Goal: Transaction & Acquisition: Book appointment/travel/reservation

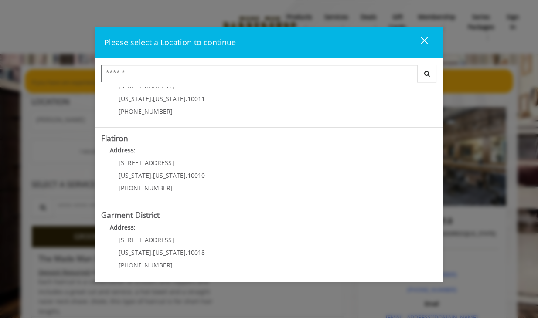
scroll to position [194, 0]
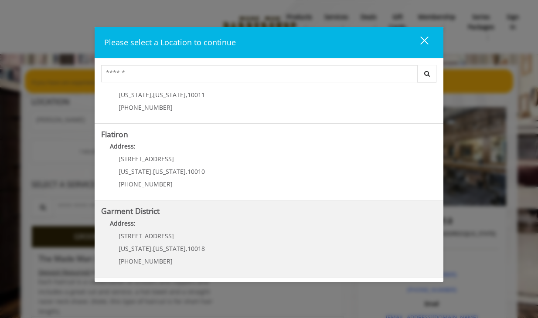
click at [236, 228] on District "Address:" at bounding box center [269, 226] width 336 height 14
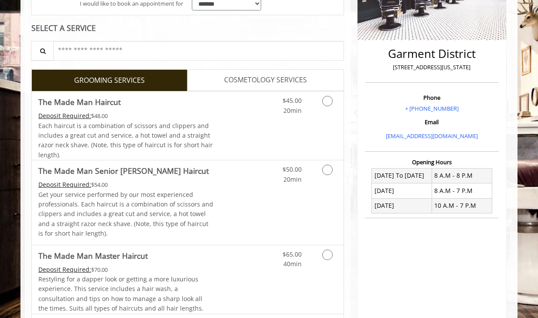
scroll to position [207, 0]
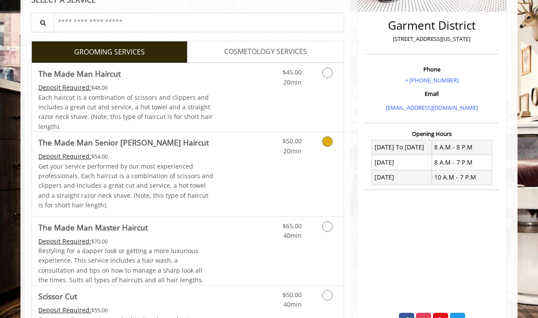
click at [323, 144] on icon "Grooming services" at bounding box center [327, 142] width 10 height 10
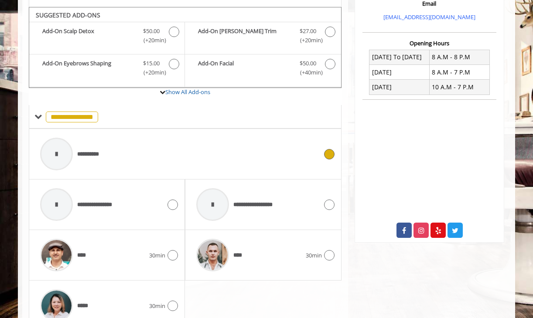
scroll to position [304, 0]
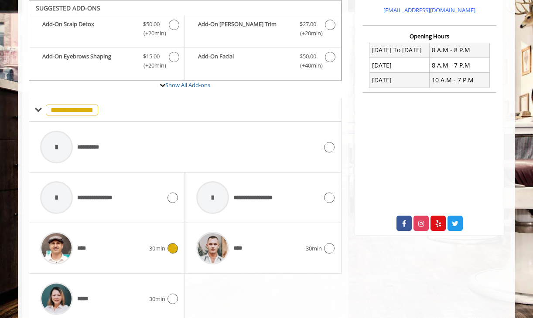
click at [171, 244] on icon at bounding box center [172, 248] width 10 height 10
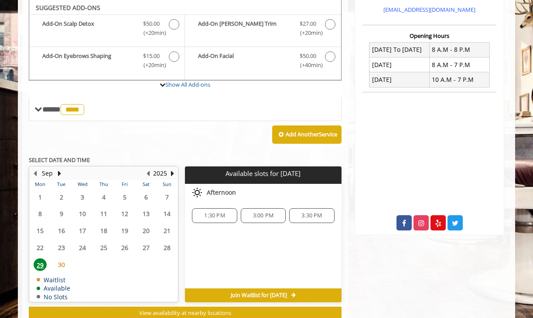
scroll to position [305, 0]
click at [59, 172] on button "Next Month" at bounding box center [59, 174] width 7 height 10
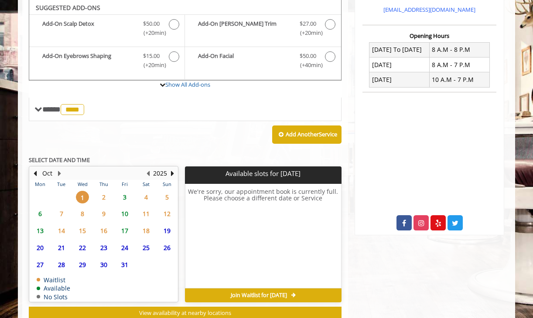
click at [126, 197] on span "3" at bounding box center [124, 197] width 13 height 13
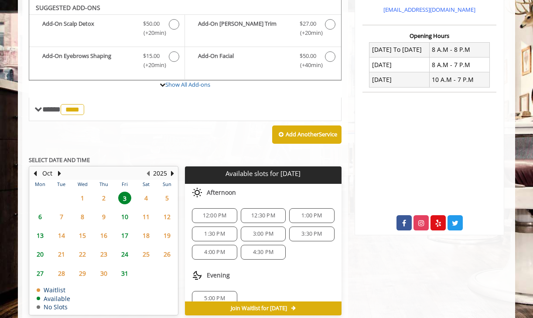
click at [219, 250] on span "4:00 PM" at bounding box center [214, 252] width 20 height 7
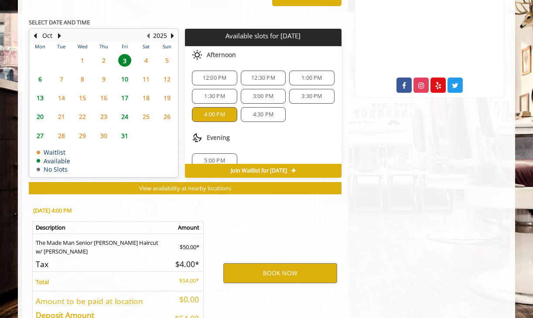
scroll to position [502, 0]
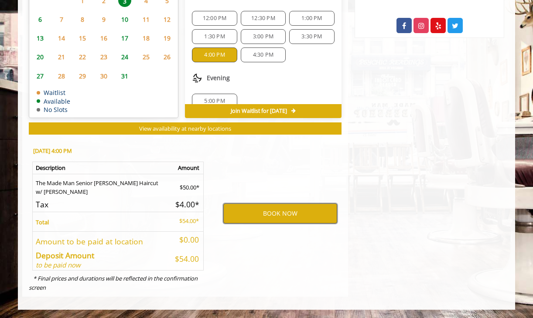
click at [253, 220] on button "BOOK NOW" at bounding box center [280, 214] width 114 height 20
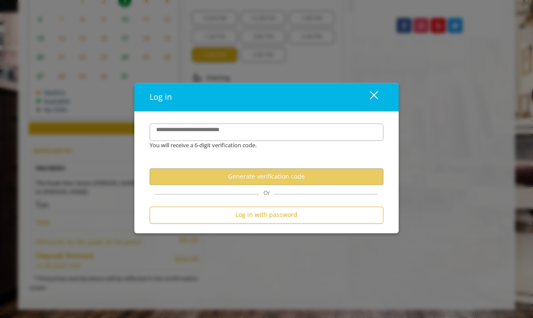
click at [246, 179] on button "Generate verification code" at bounding box center [267, 176] width 234 height 17
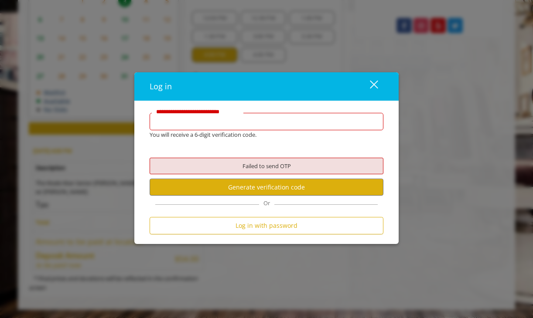
click at [230, 125] on input "**********" at bounding box center [267, 121] width 234 height 17
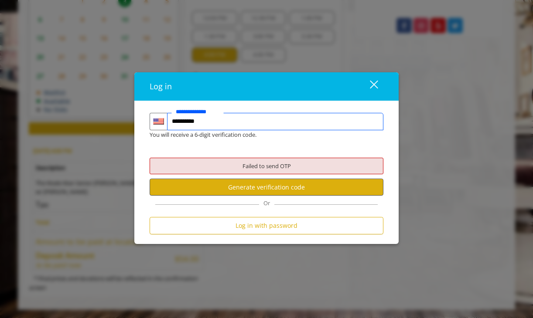
type input "**********"
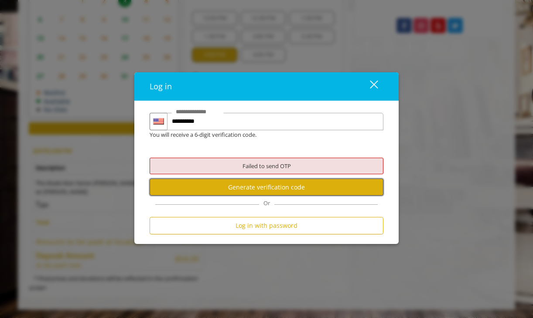
click at [253, 189] on button "Generate verification code" at bounding box center [267, 187] width 234 height 17
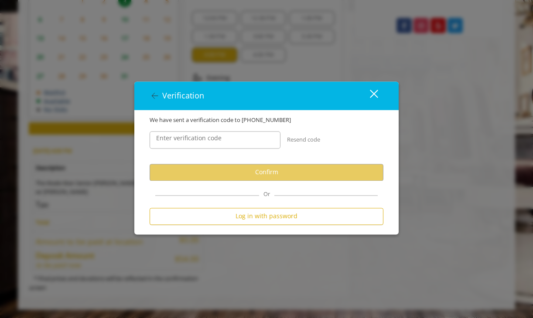
scroll to position [0, 0]
click at [231, 140] on input "Enter verification code" at bounding box center [215, 139] width 131 height 17
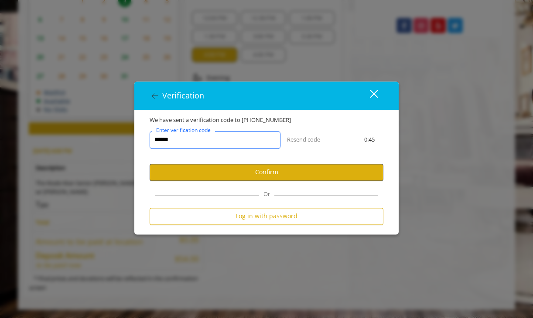
type input "******"
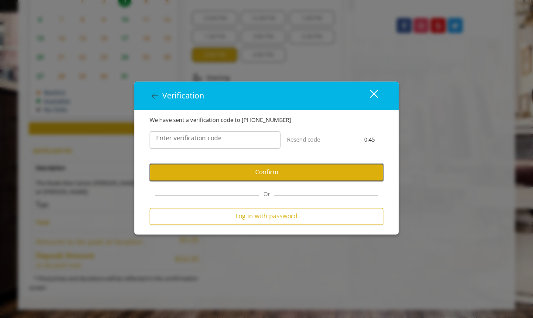
click at [260, 171] on button "Confirm" at bounding box center [267, 172] width 234 height 17
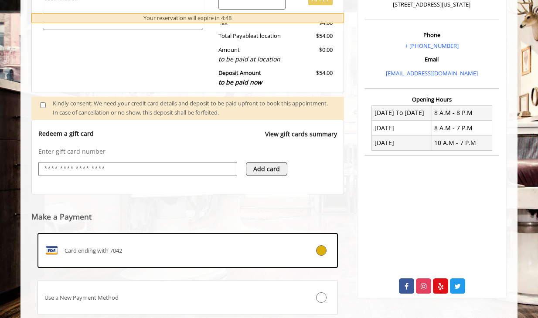
scroll to position [302, 0]
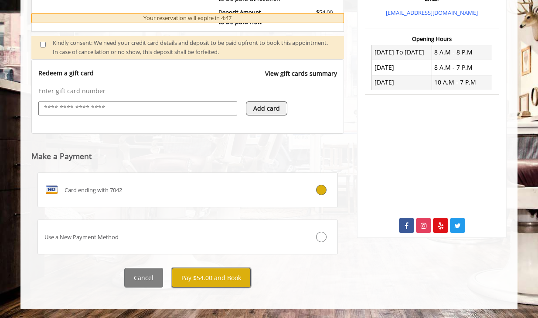
click at [209, 276] on button "Pay $54.00 and Book" at bounding box center [211, 278] width 79 height 20
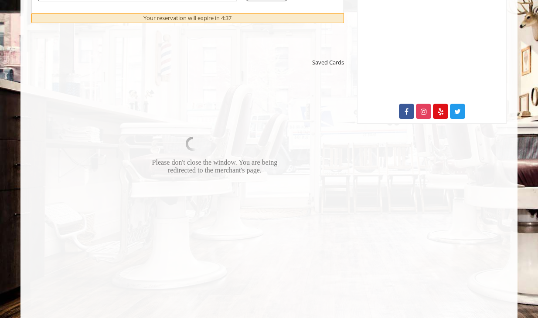
scroll to position [425, 0]
